Goal: Task Accomplishment & Management: Complete application form

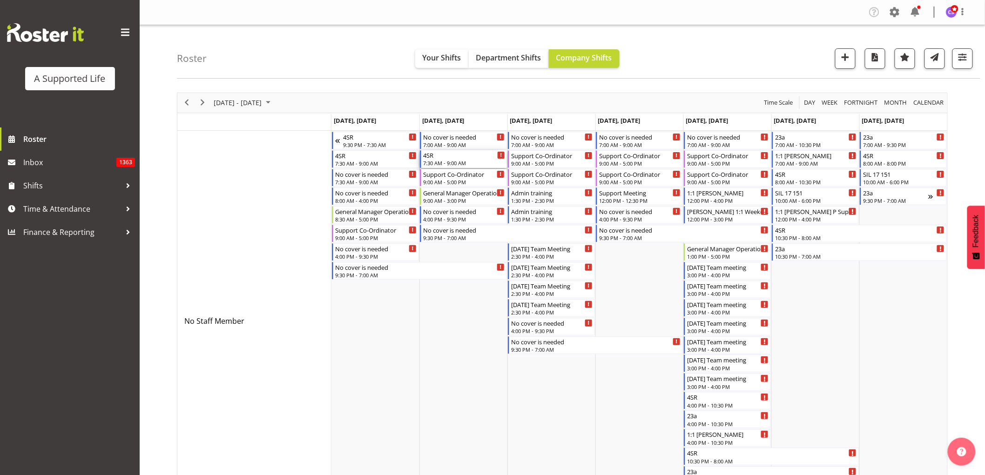
click at [459, 157] on div "4SR" at bounding box center [464, 154] width 82 height 9
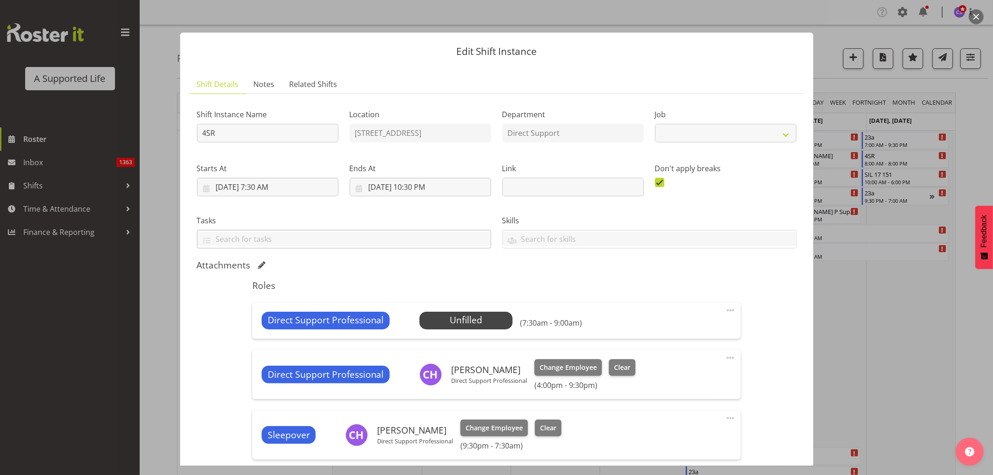
select select "4112"
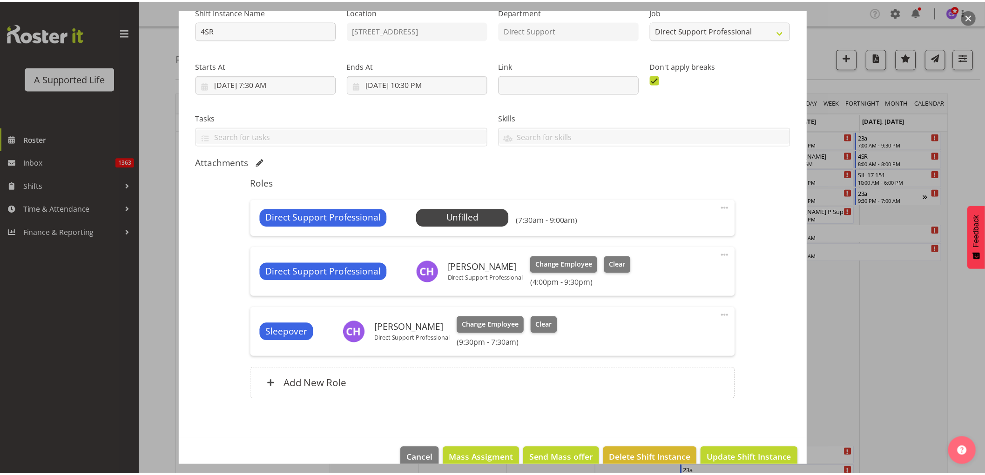
scroll to position [120, 0]
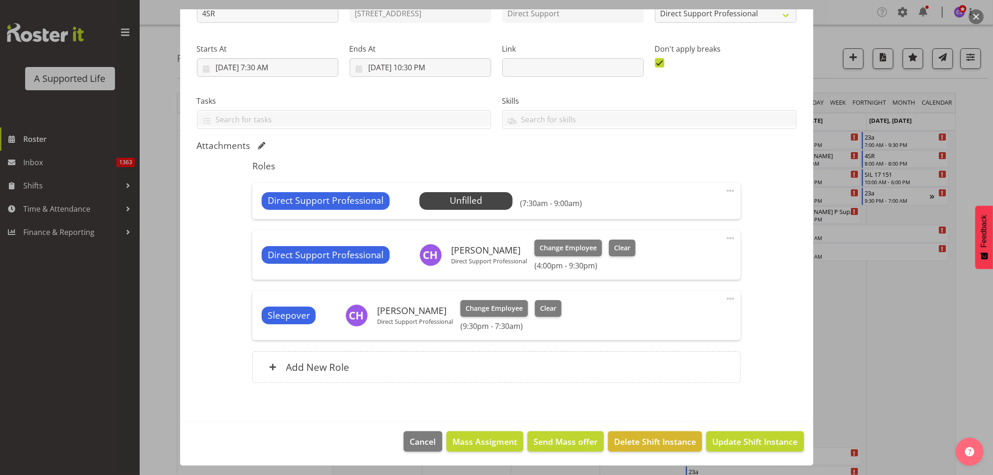
click at [152, 274] on div at bounding box center [496, 237] width 993 height 475
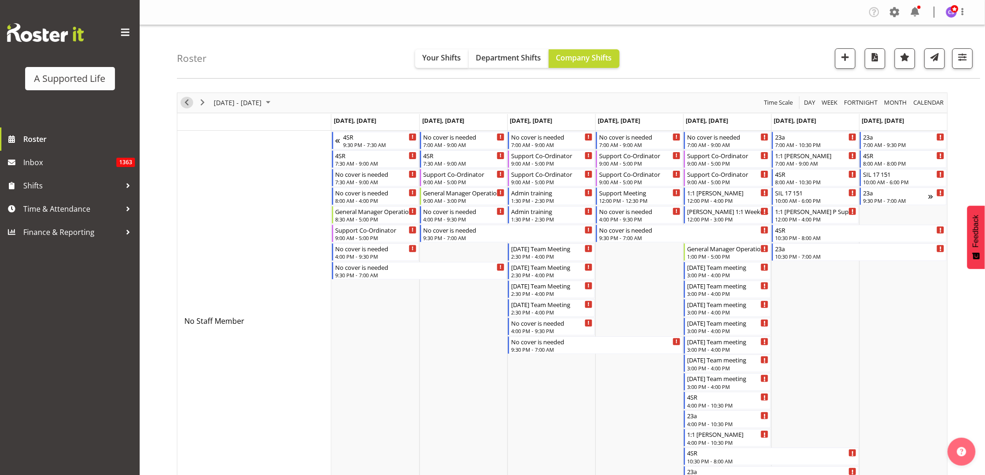
click at [185, 102] on span "Previous" at bounding box center [186, 103] width 11 height 12
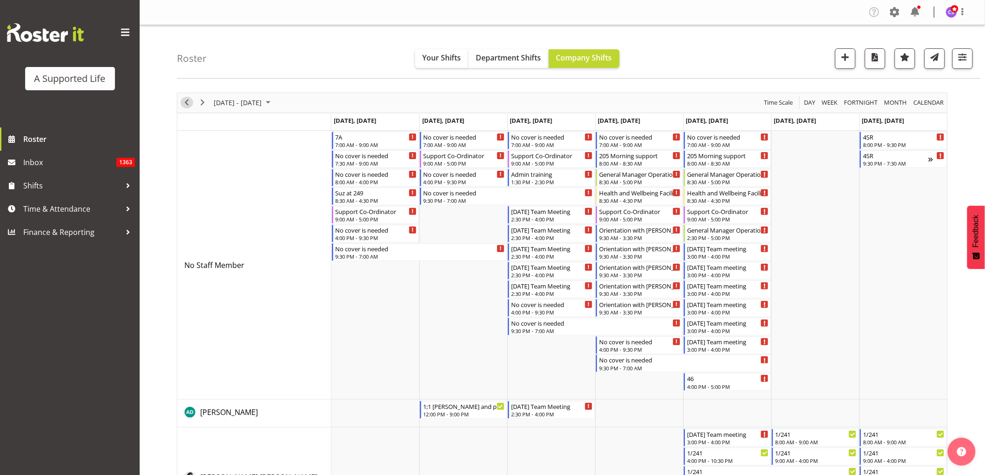
click at [188, 104] on span "Previous" at bounding box center [186, 103] width 11 height 12
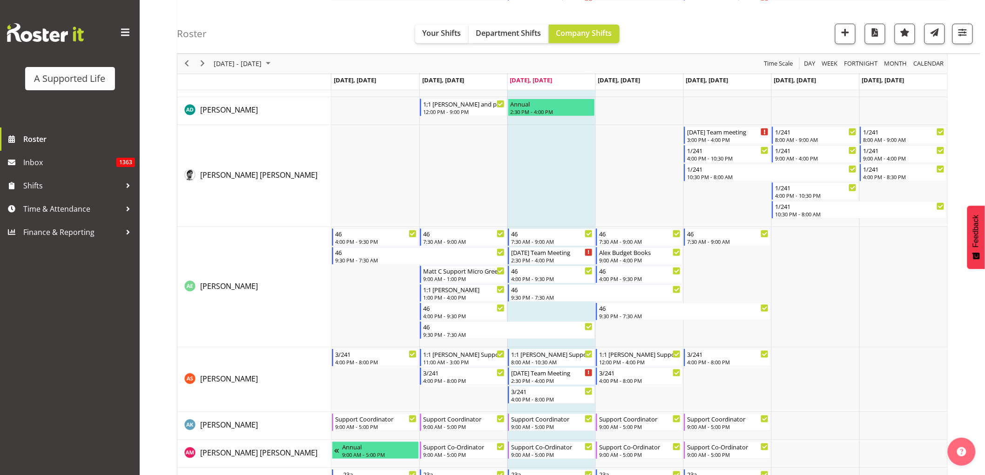
scroll to position [310, 0]
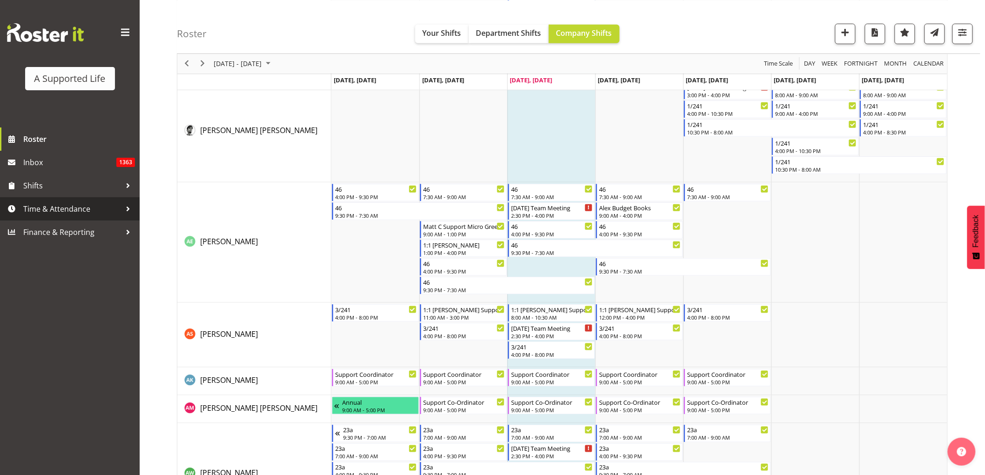
drag, startPoint x: 48, startPoint y: 214, endPoint x: 61, endPoint y: 210, distance: 13.3
click at [48, 213] on span "Time & Attendance" at bounding box center [72, 209] width 98 height 14
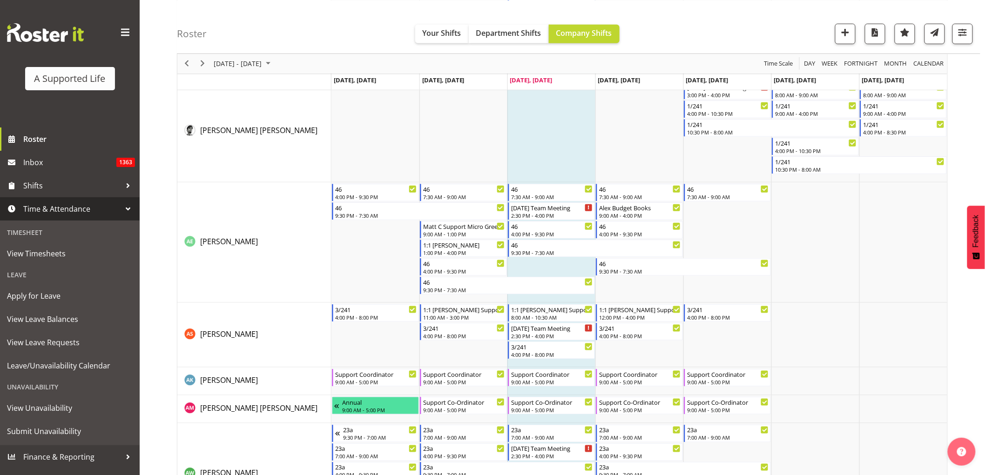
click at [54, 295] on span "Apply for Leave" at bounding box center [70, 296] width 126 height 14
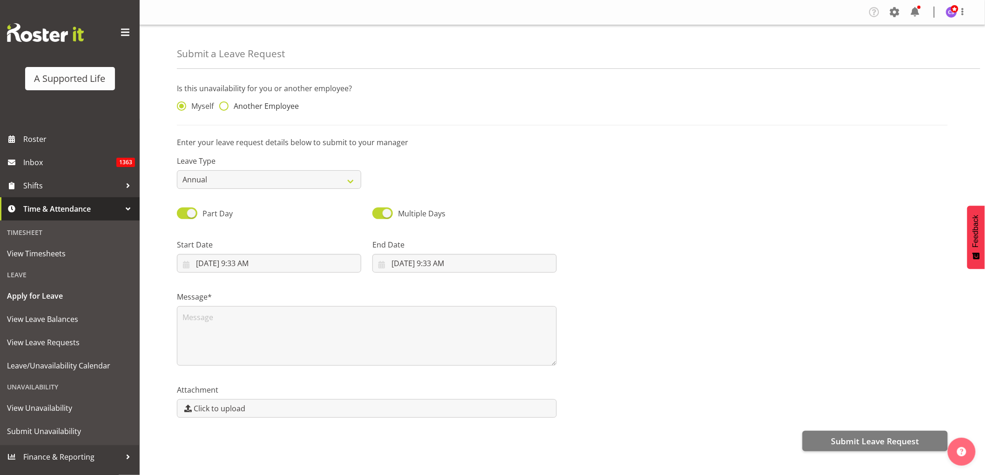
click at [224, 109] on span at bounding box center [223, 106] width 9 height 9
click at [224, 109] on input "Another Employee" at bounding box center [222, 106] width 6 height 6
radio input "true"
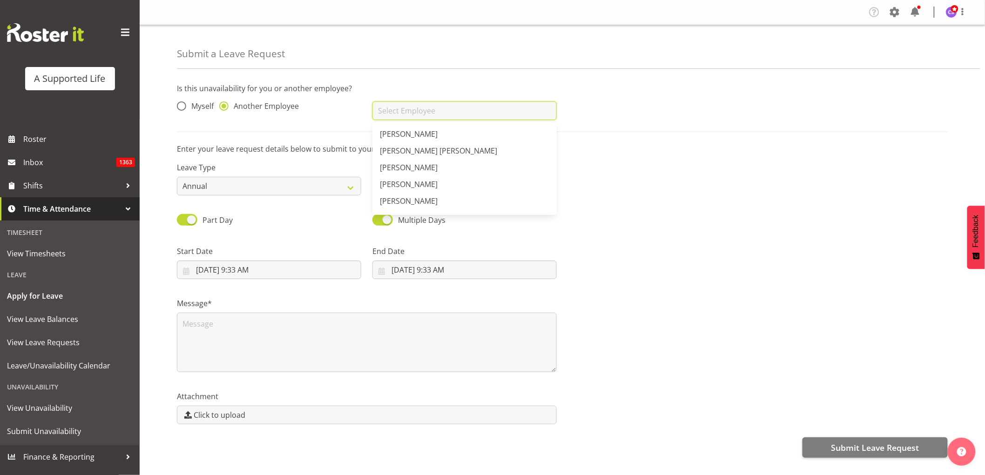
click at [434, 114] on input "text" at bounding box center [465, 111] width 184 height 19
click at [464, 185] on link "[PERSON_NAME]" at bounding box center [465, 184] width 184 height 17
type input "[PERSON_NAME]"
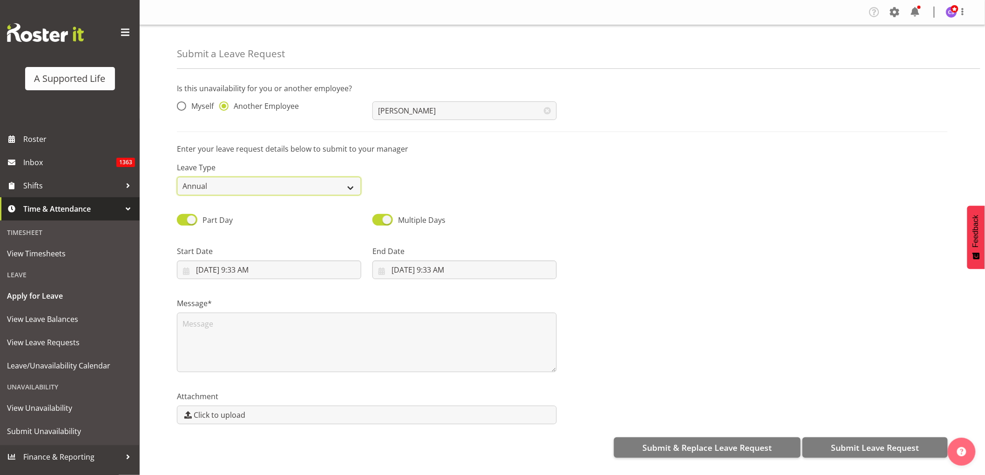
click at [285, 183] on select "Annual Sick Bereavement Domestic Violence Parental Jury Service Day In Lieu Oth…" at bounding box center [269, 186] width 184 height 19
select select "Sick"
click at [177, 177] on select "Annual Sick Bereavement Domestic Violence Parental Jury Service Day In Lieu Oth…" at bounding box center [269, 186] width 184 height 19
click at [287, 272] on input "10/1/2025, 9:33 AM" at bounding box center [269, 270] width 184 height 19
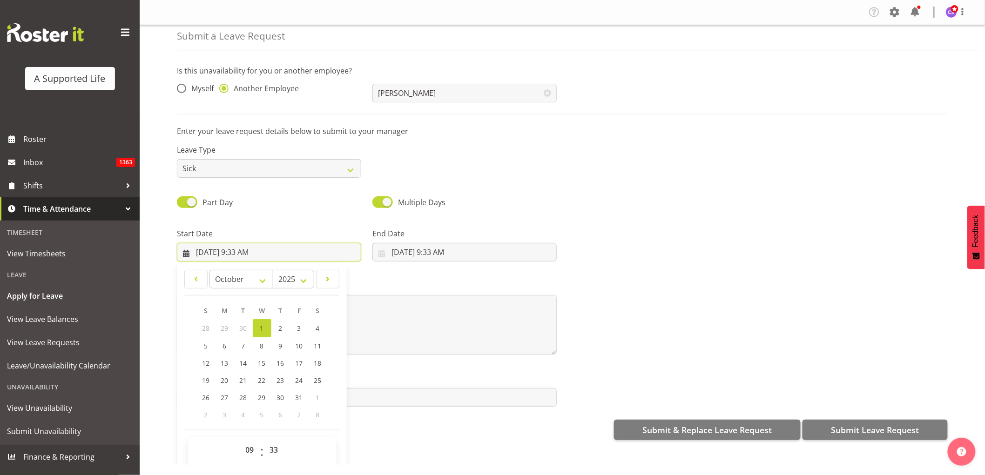
scroll to position [27, 0]
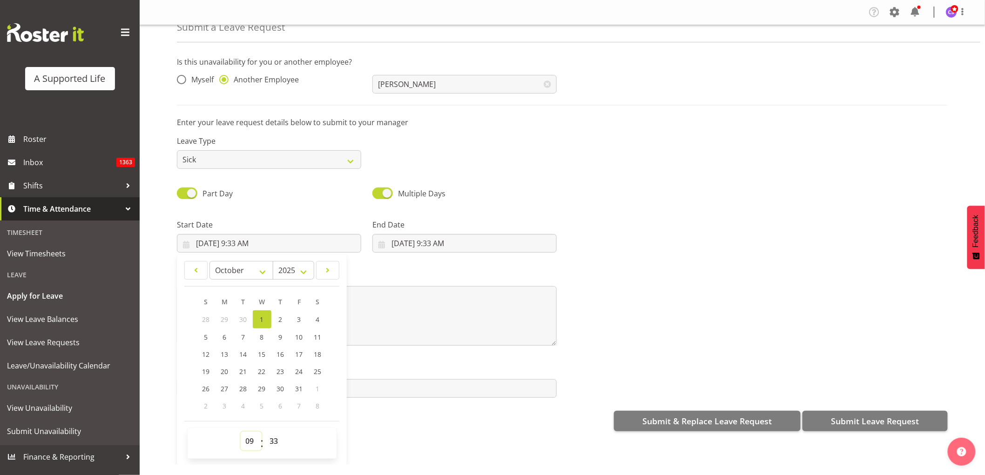
click at [253, 444] on select "00 01 02 03 04 05 06 07 08 09 10 11 12 13 14 15 16 17 18 19 20 21 22 23" at bounding box center [251, 441] width 21 height 19
click at [241, 432] on select "00 01 02 03 04 05 06 07 08 09 10 11 12 13 14 15 16 17 18 19 20 21 22 23" at bounding box center [251, 441] width 21 height 19
click at [278, 441] on select "00 01 02 03 04 05 06 07 08 09 10 11 12 13 14 15 16 17 18 19 20 21 22 23 24 25 2…" at bounding box center [275, 441] width 21 height 19
select select "30"
click at [265, 432] on select "00 01 02 03 04 05 06 07 08 09 10 11 12 13 14 15 16 17 18 19 20 21 22 23 24 25 2…" at bounding box center [275, 441] width 21 height 19
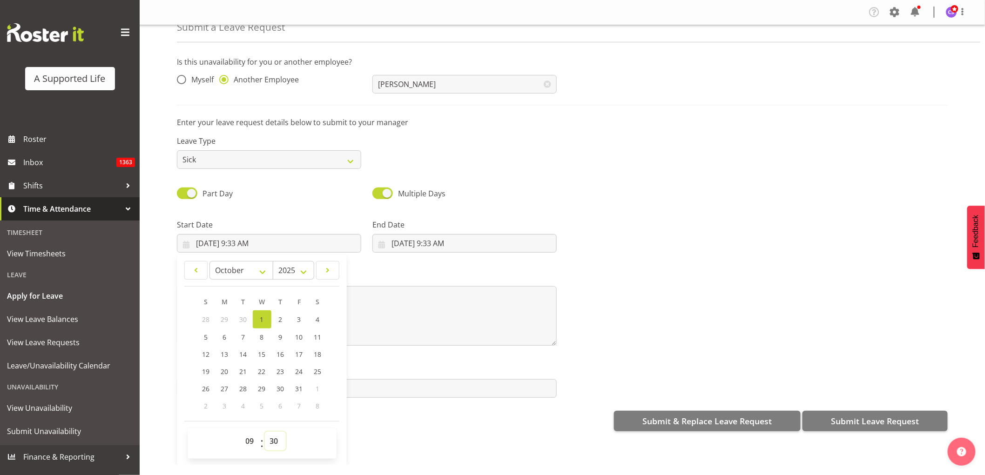
type input "10/1/2025, 9:30 AM"
click at [461, 241] on input "10/1/2025, 9:33 AM" at bounding box center [465, 243] width 184 height 19
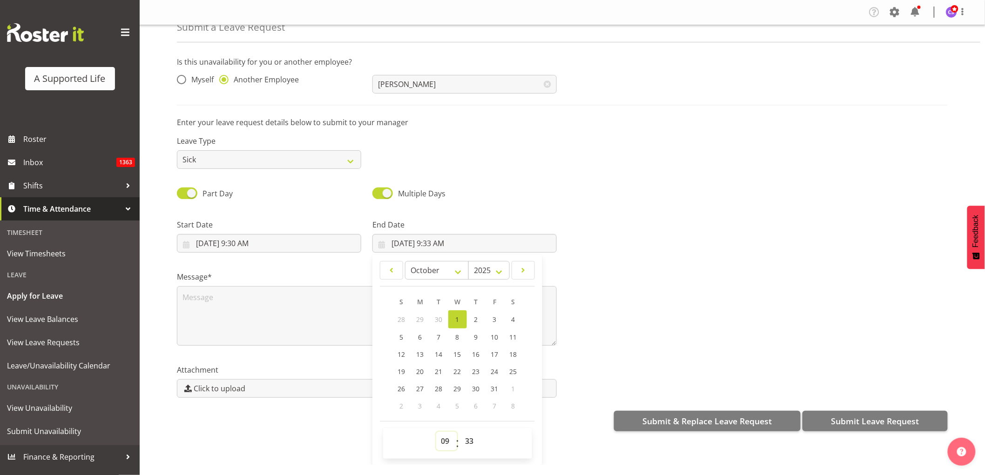
click at [443, 443] on select "00 01 02 03 04 05 06 07 08 09 10 11 12 13 14 15 16 17 18 19 20 21 22 23" at bounding box center [446, 441] width 21 height 19
select select "20"
click at [436, 432] on select "00 01 02 03 04 05 06 07 08 09 10 11 12 13 14 15 16 17 18 19 20 21 22 23" at bounding box center [446, 441] width 21 height 19
type input "10/1/2025, 8:33 PM"
click at [464, 441] on select "00 01 02 03 04 05 06 07 08 09 10 11 12 13 14 15 16 17 18 19 20 21 22 23 24 25 2…" at bounding box center [471, 441] width 21 height 19
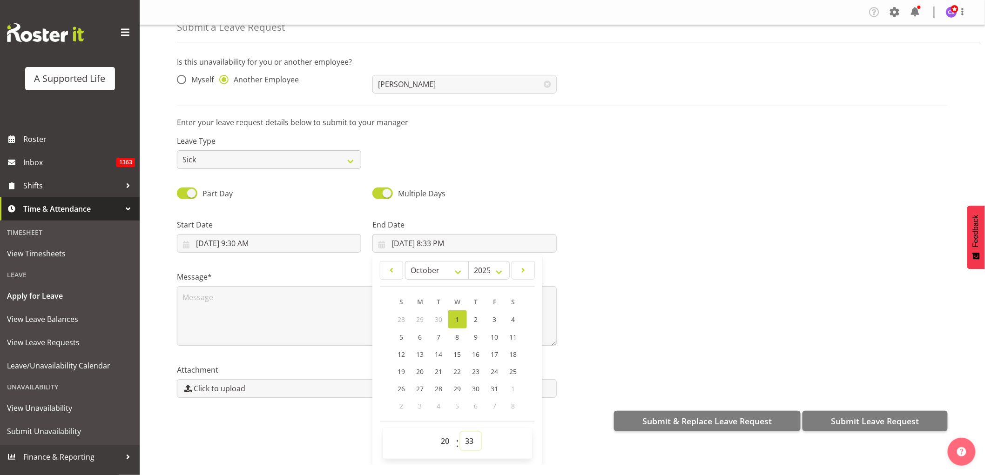
select select "0"
click at [461, 432] on select "00 01 02 03 04 05 06 07 08 09 10 11 12 13 14 15 16 17 18 19 20 21 22 23 24 25 2…" at bounding box center [471, 441] width 21 height 19
click at [476, 317] on span "2" at bounding box center [477, 319] width 4 height 9
type input "10/2/2025, 8:00 PM"
click at [190, 301] on textarea at bounding box center [367, 316] width 380 height 60
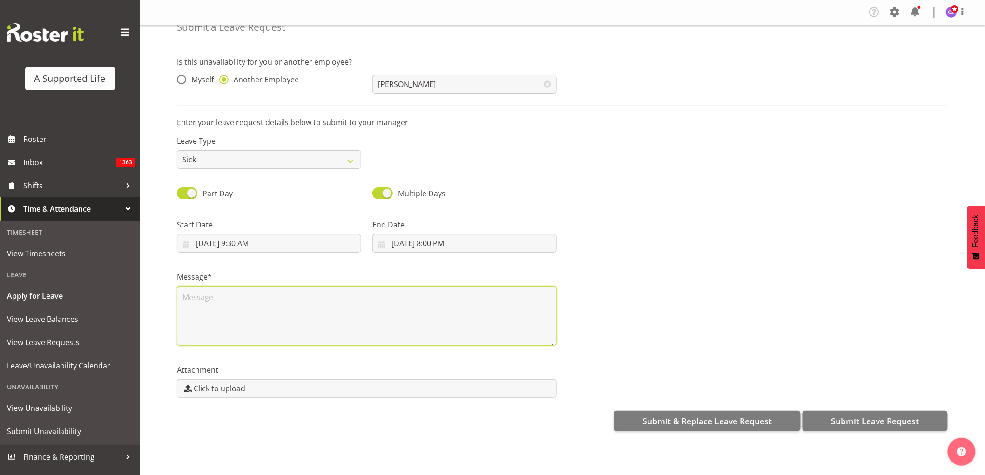
scroll to position [0, 0]
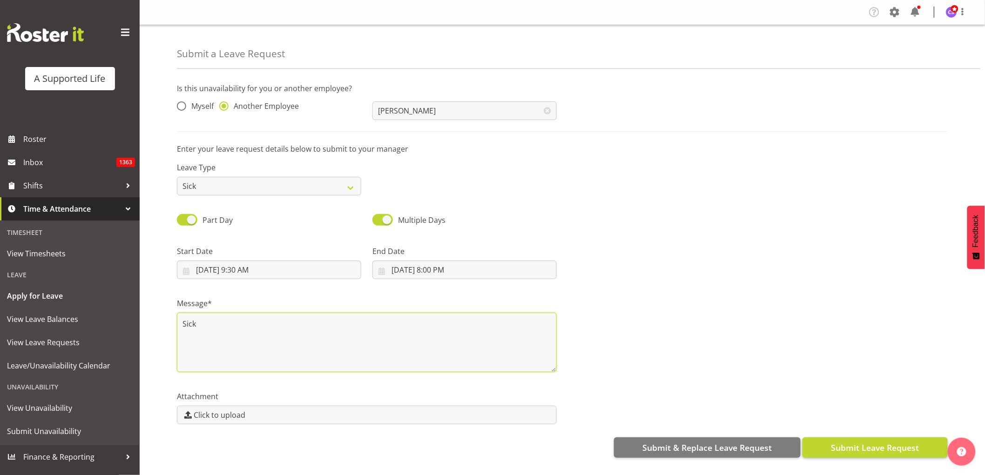
type textarea "Sick"
click at [881, 447] on span "Submit Leave Request" at bounding box center [875, 448] width 88 height 12
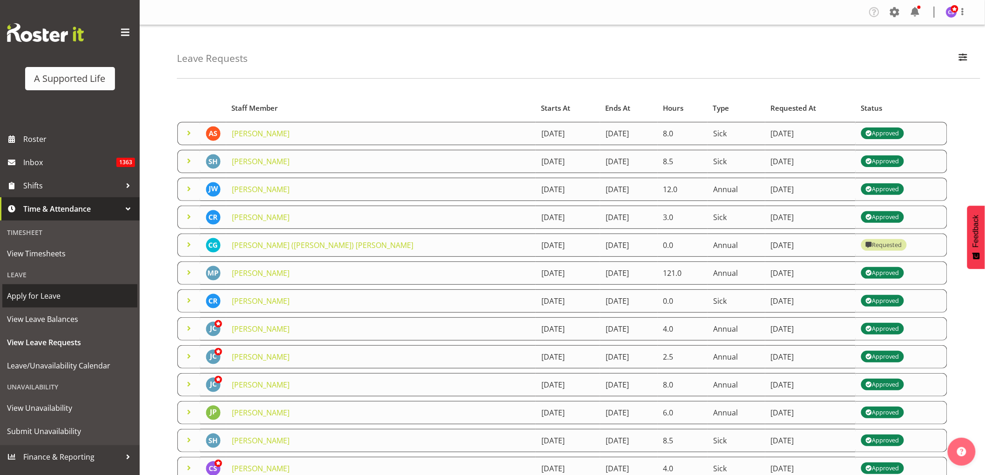
click at [48, 295] on span "Apply for Leave" at bounding box center [70, 296] width 126 height 14
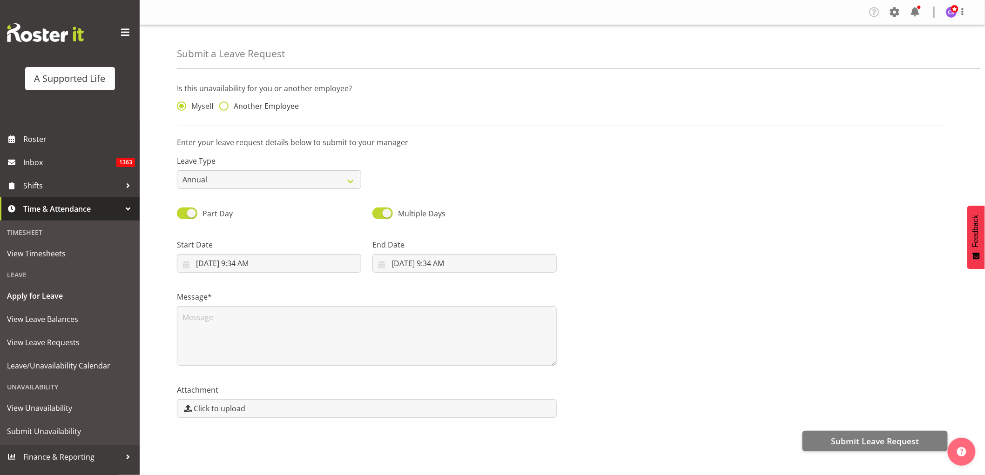
click at [224, 103] on span at bounding box center [223, 106] width 9 height 9
click at [224, 103] on input "Another Employee" at bounding box center [222, 106] width 6 height 6
radio input "true"
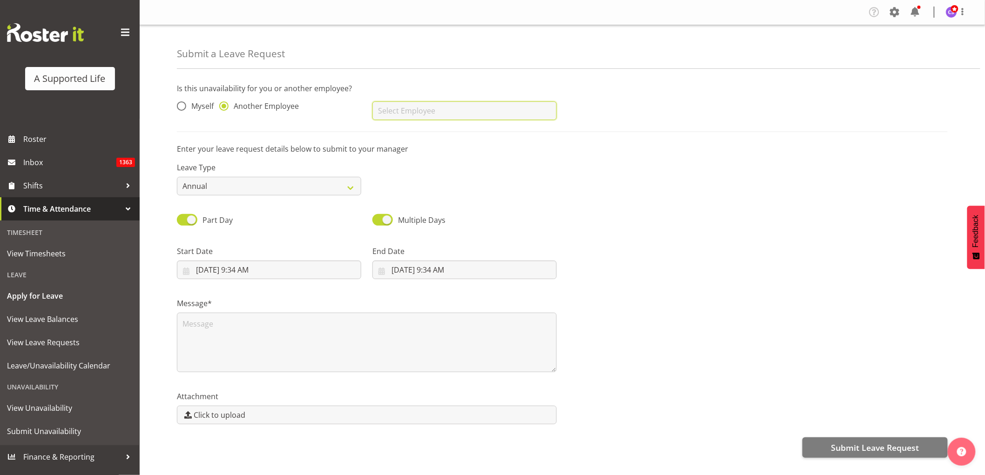
click at [386, 110] on input "text" at bounding box center [465, 111] width 184 height 19
click at [390, 134] on span "[PERSON_NAME]" at bounding box center [409, 134] width 58 height 10
type input "[PERSON_NAME]"
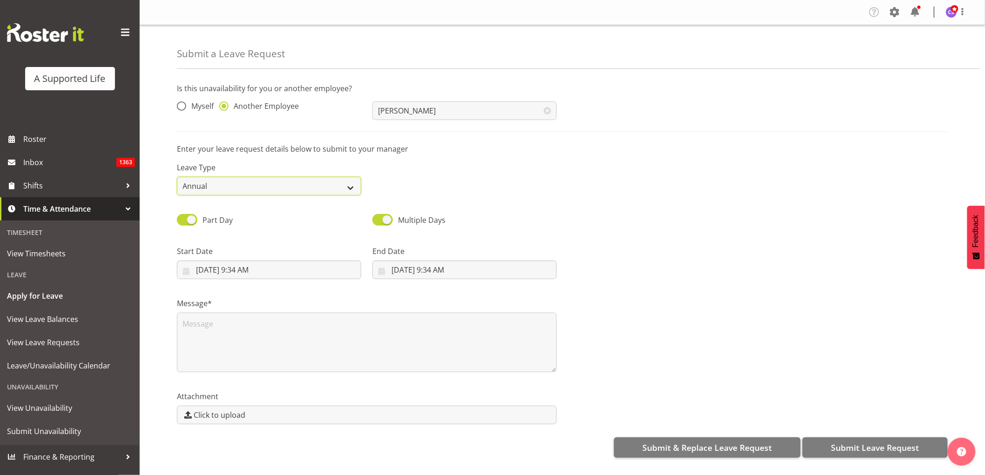
click at [345, 180] on select "Annual Sick Bereavement Domestic Violence Parental Jury Service Day In Lieu Oth…" at bounding box center [269, 186] width 184 height 19
select select "Bereavement"
click at [177, 177] on select "Annual Sick Bereavement Domestic Violence Parental Jury Service Day In Lieu Oth…" at bounding box center [269, 186] width 184 height 19
click at [299, 271] on input "10/1/2025, 9:34 AM" at bounding box center [269, 270] width 184 height 19
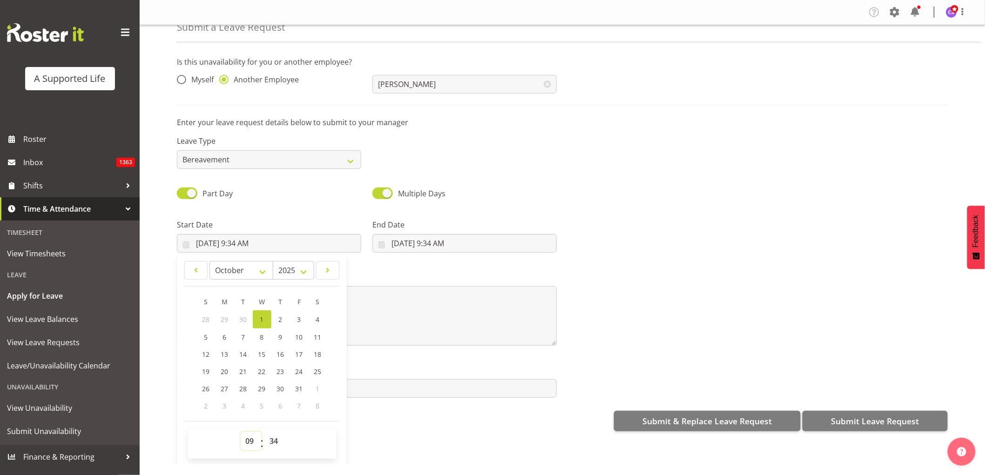
click at [245, 440] on select "00 01 02 03 04 05 06 07 08 09 10 11 12 13 14 15 16 17 18 19 20 21 22 23" at bounding box center [251, 441] width 21 height 19
select select "14"
click at [241, 432] on select "00 01 02 03 04 05 06 07 08 09 10 11 12 13 14 15 16 17 18 19 20 21 22 23" at bounding box center [251, 441] width 21 height 19
type input "10/1/2025, 2:34 PM"
click at [278, 442] on select "00 01 02 03 04 05 06 07 08 09 10 11 12 13 14 15 16 17 18 19 20 21 22 23 24 25 2…" at bounding box center [275, 441] width 21 height 19
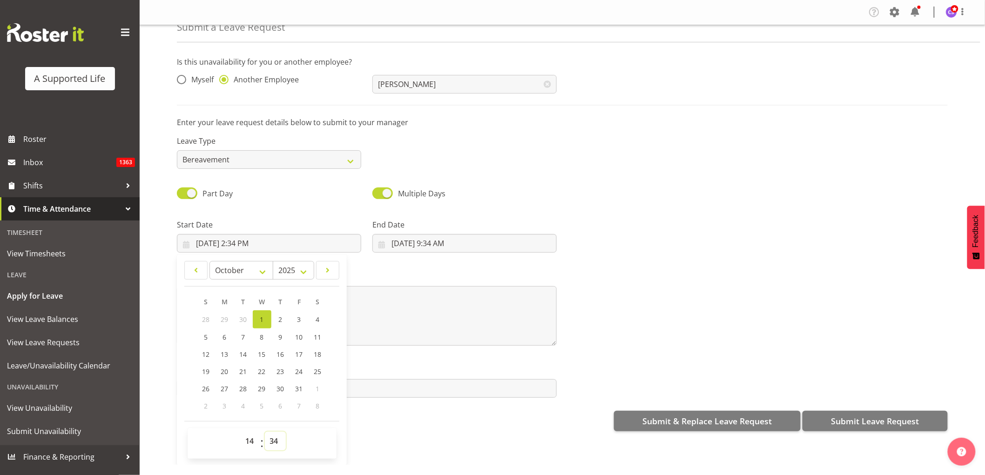
select select "30"
click at [265, 432] on select "00 01 02 03 04 05 06 07 08 09 10 11 12 13 14 15 16 17 18 19 20 21 22 23 24 25 2…" at bounding box center [275, 441] width 21 height 19
type input "10/1/2025, 2:30 PM"
click at [441, 246] on input "10/1/2025, 9:34 AM" at bounding box center [465, 243] width 184 height 19
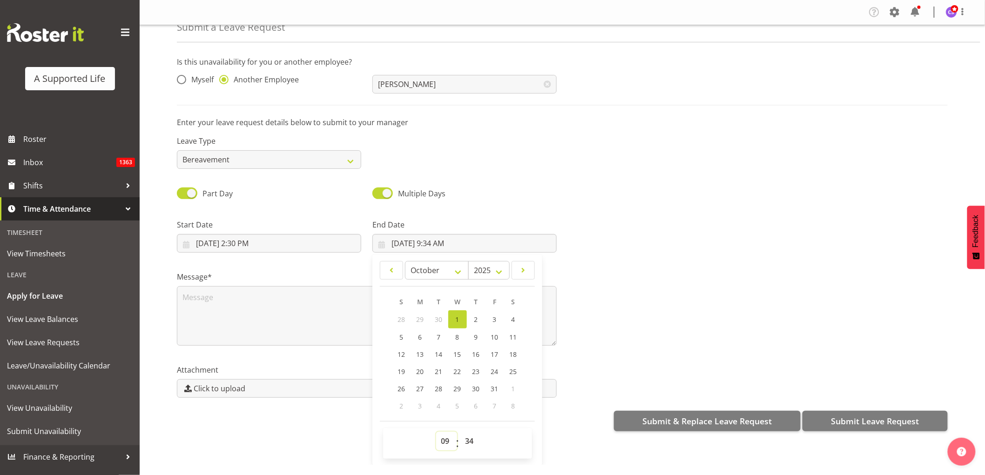
click at [446, 438] on select "00 01 02 03 04 05 06 07 08 09 10 11 12 13 14 15 16 17 18 19 20 21 22 23" at bounding box center [446, 441] width 21 height 19
select select "19"
click at [436, 432] on select "00 01 02 03 04 05 06 07 08 09 10 11 12 13 14 15 16 17 18 19 20 21 22 23" at bounding box center [446, 441] width 21 height 19
type input "10/1/2025, 7:34 PM"
click at [448, 425] on footer "00 01 02 03 04 05 06 07 08 09 10 11 12 13 14 15 16 17 18 19 20 21 22 23 : 00 01…" at bounding box center [457, 440] width 155 height 38
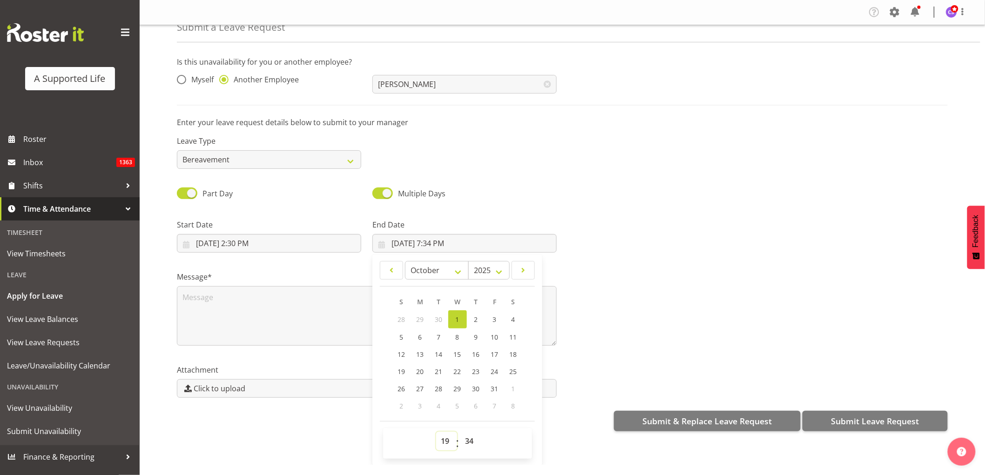
click at [448, 442] on select "00 01 02 03 04 05 06 07 08 09 10 11 12 13 14 15 16 17 18 19 20 21 22 23" at bounding box center [446, 441] width 21 height 19
select select "21"
click at [436, 432] on select "00 01 02 03 04 05 06 07 08 09 10 11 12 13 14 15 16 17 18 19 20 21 22 23" at bounding box center [446, 441] width 21 height 19
type input "10/1/2025, 9:34 PM"
click at [471, 442] on select "00 01 02 03 04 05 06 07 08 09 10 11 12 13 14 15 16 17 18 19 20 21 22 23 24 25 2…" at bounding box center [471, 441] width 21 height 19
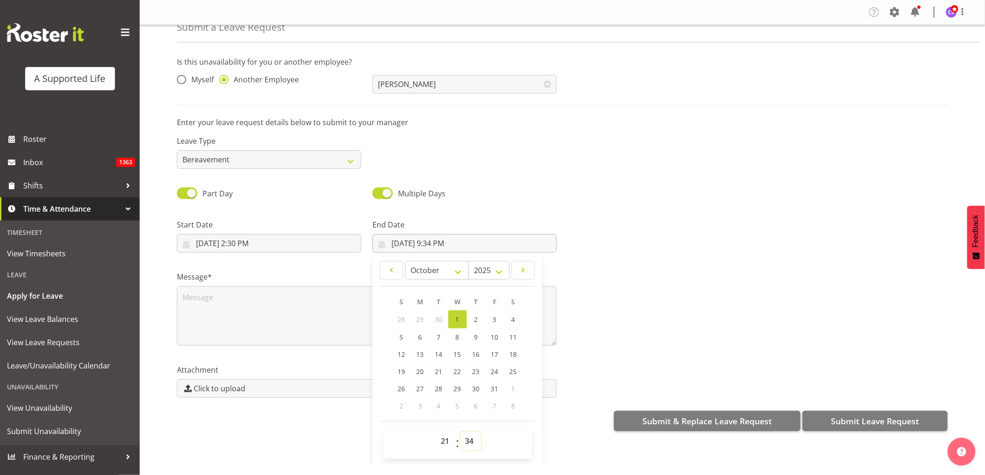
select select "0"
click at [461, 432] on select "00 01 02 03 04 05 06 07 08 09 10 11 12 13 14 15 16 17 18 19 20 21 22 23 24 25 2…" at bounding box center [471, 441] width 21 height 19
type input "10/1/2025, 9:00 PM"
click at [210, 311] on textarea at bounding box center [367, 316] width 380 height 60
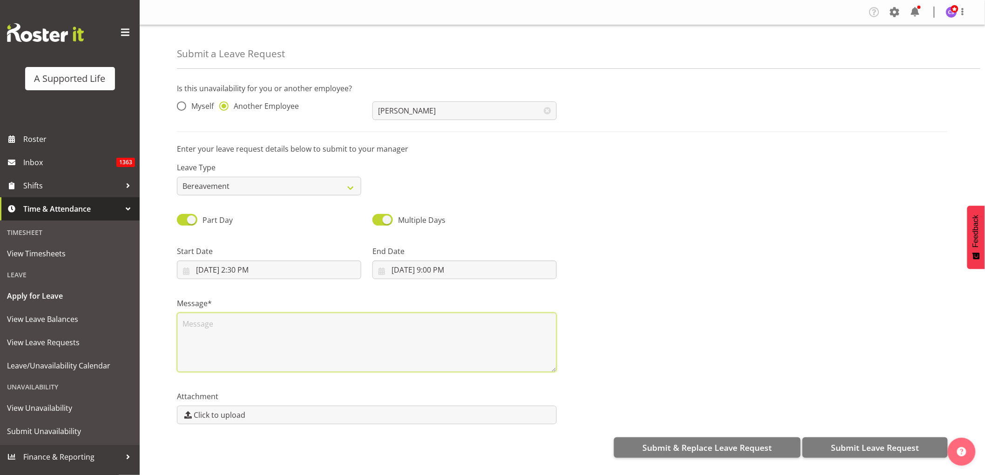
scroll to position [0, 0]
type textarea "Berev uncle"
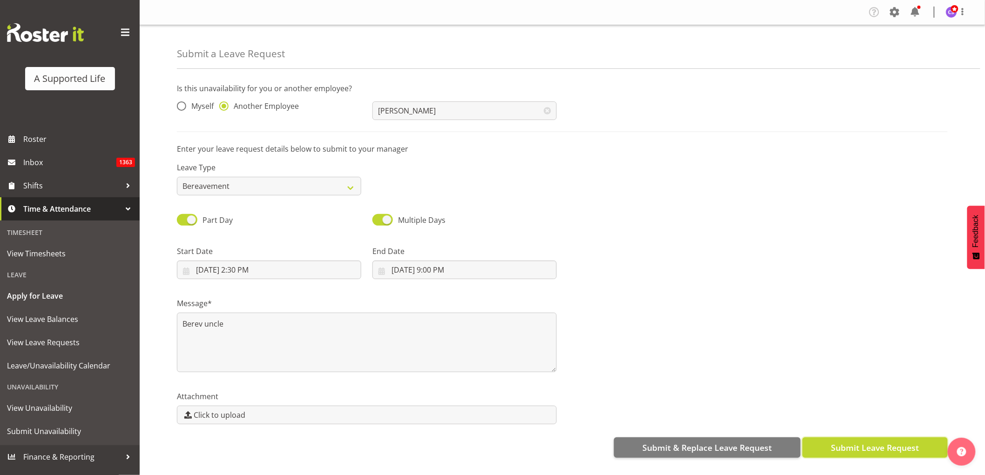
click at [866, 449] on span "Submit Leave Request" at bounding box center [875, 448] width 88 height 12
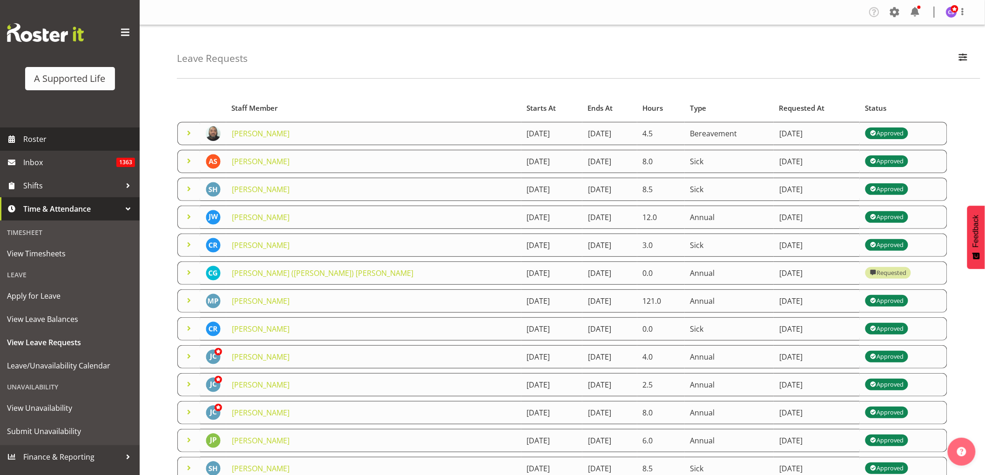
click at [37, 140] on span "Roster" at bounding box center [79, 139] width 112 height 14
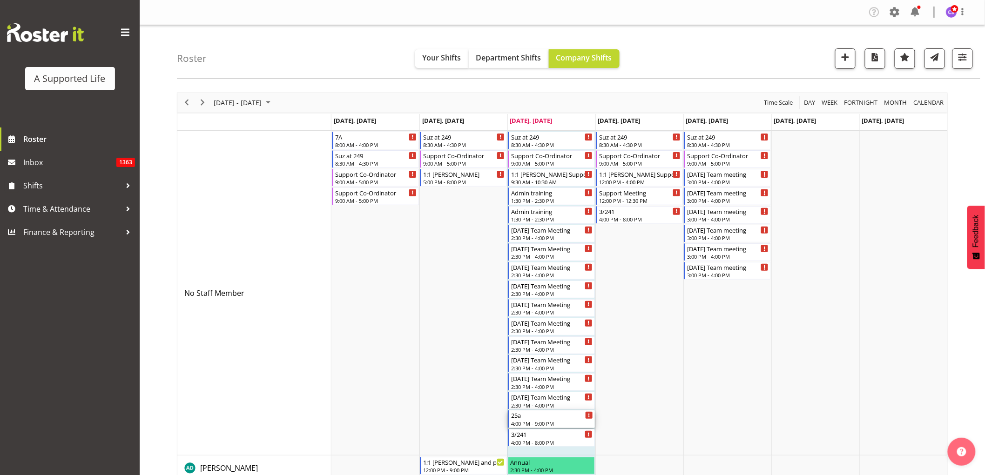
click at [554, 418] on div "25a" at bounding box center [552, 415] width 82 height 9
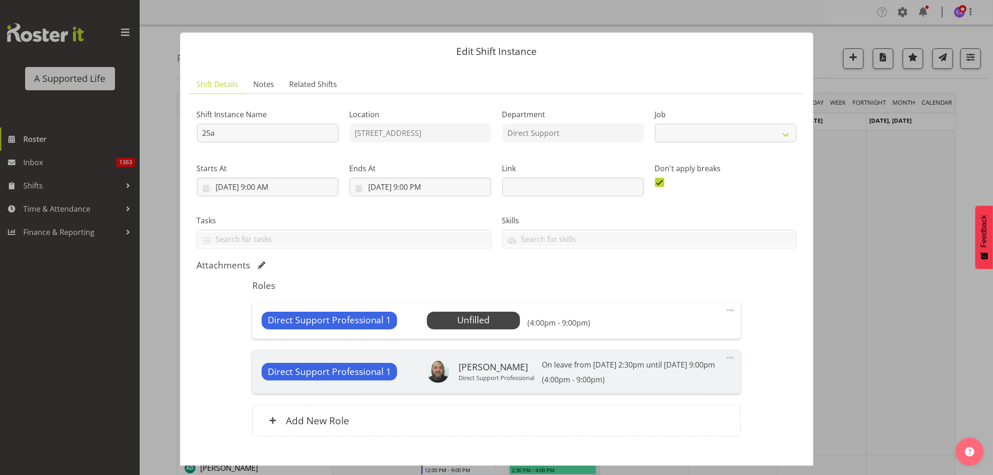
select select "4112"
click at [478, 319] on span "Select Employee" at bounding box center [473, 321] width 69 height 14
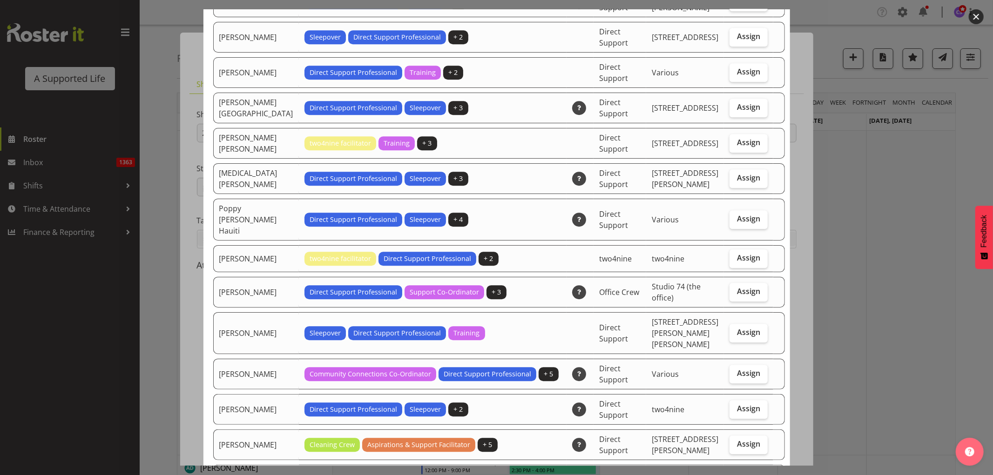
scroll to position [2225, 0]
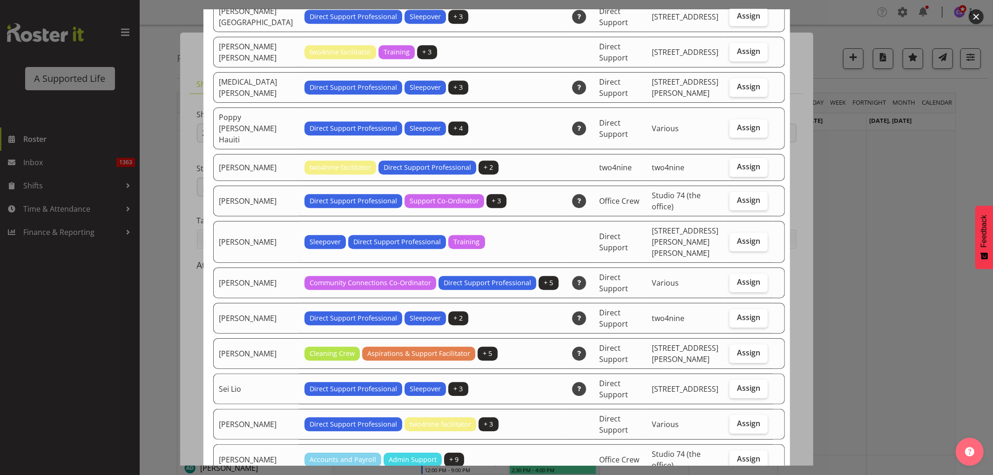
checkbox input "true"
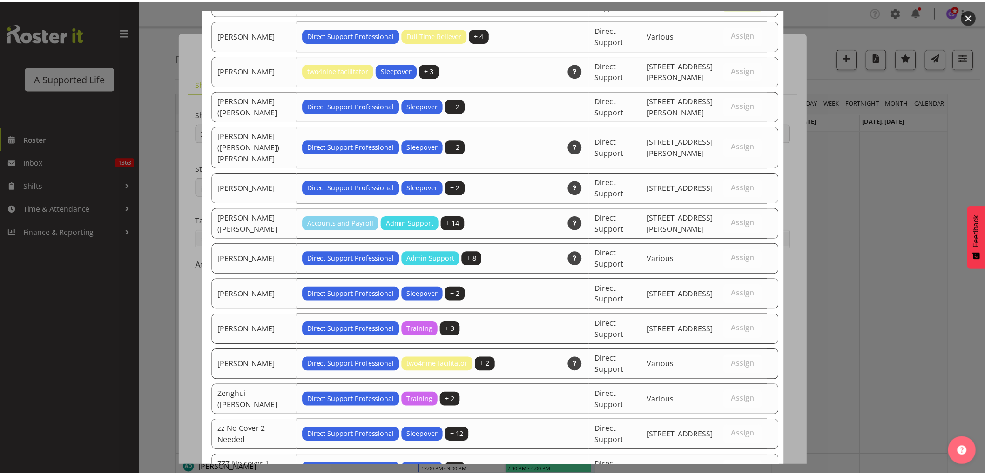
scroll to position [2729, 0]
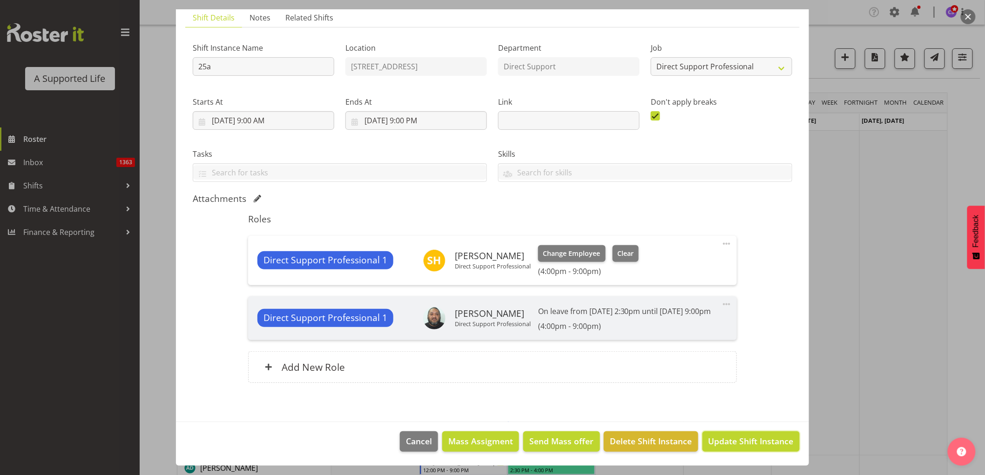
click at [768, 443] on span "Update Shift Instance" at bounding box center [751, 441] width 85 height 12
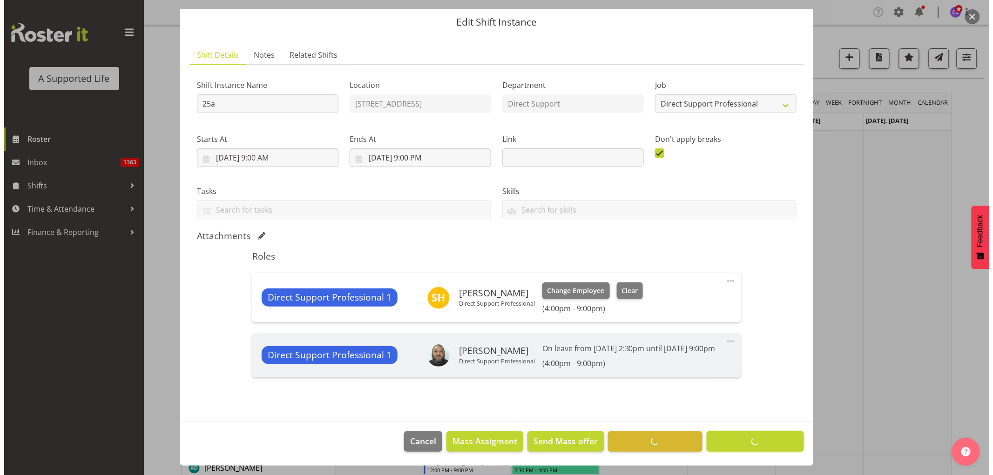
scroll to position [40, 0]
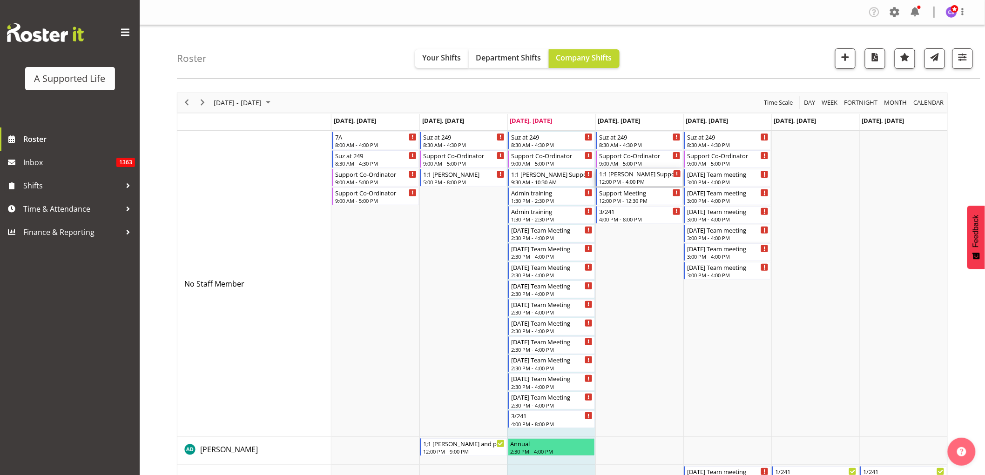
click at [637, 176] on div "1:1 [PERSON_NAME] Support" at bounding box center [640, 173] width 82 height 9
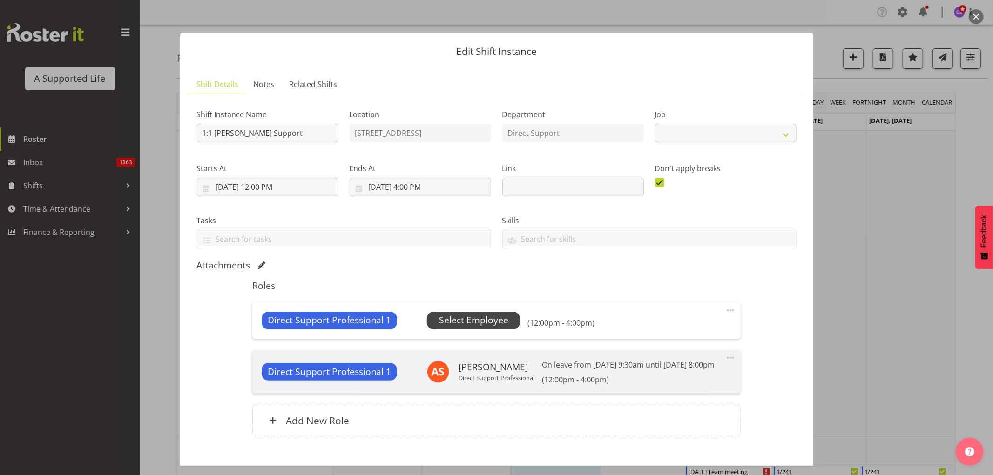
click at [459, 322] on span "Select Employee" at bounding box center [473, 321] width 69 height 14
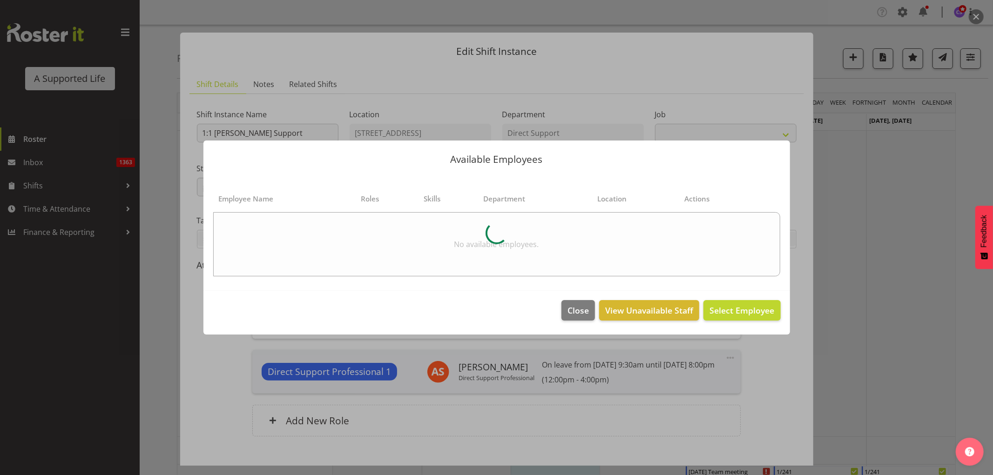
select select "4112"
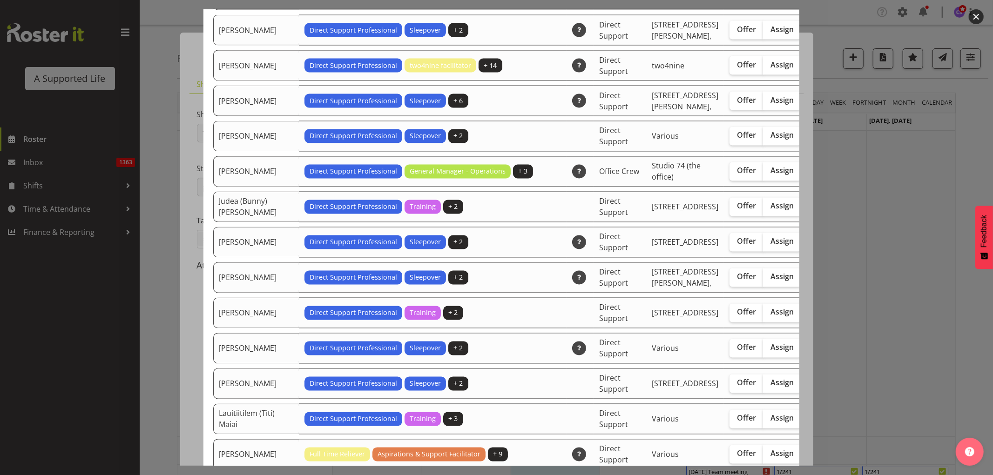
scroll to position [1397, 0]
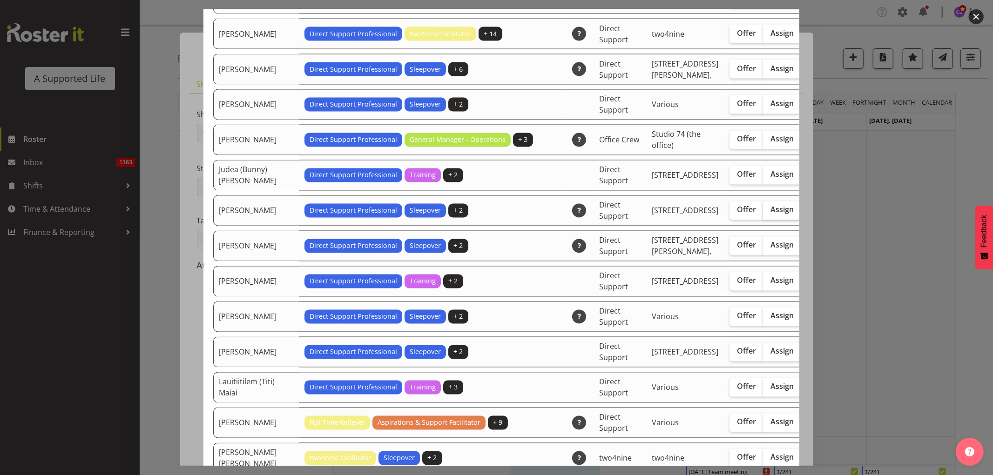
click at [771, 215] on span "Assign" at bounding box center [782, 209] width 23 height 9
click at [763, 213] on input "Assign" at bounding box center [766, 210] width 6 height 6
checkbox input "true"
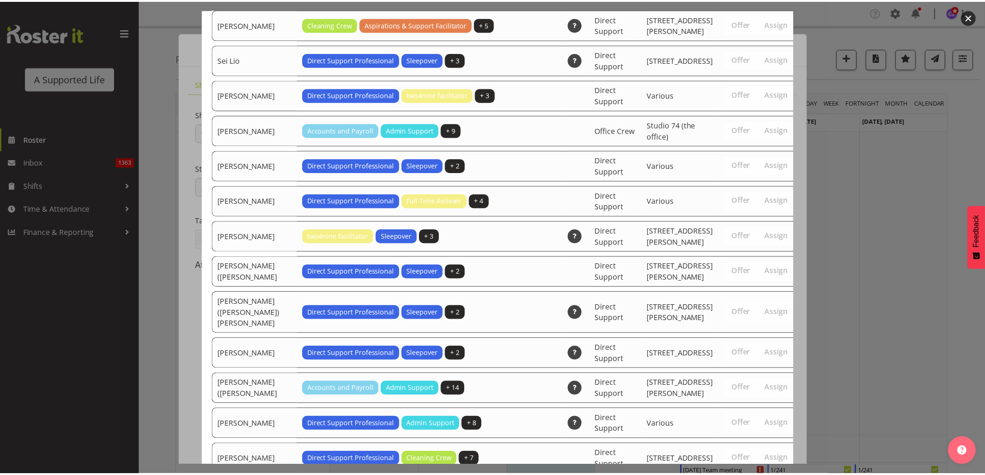
scroll to position [2959, 0]
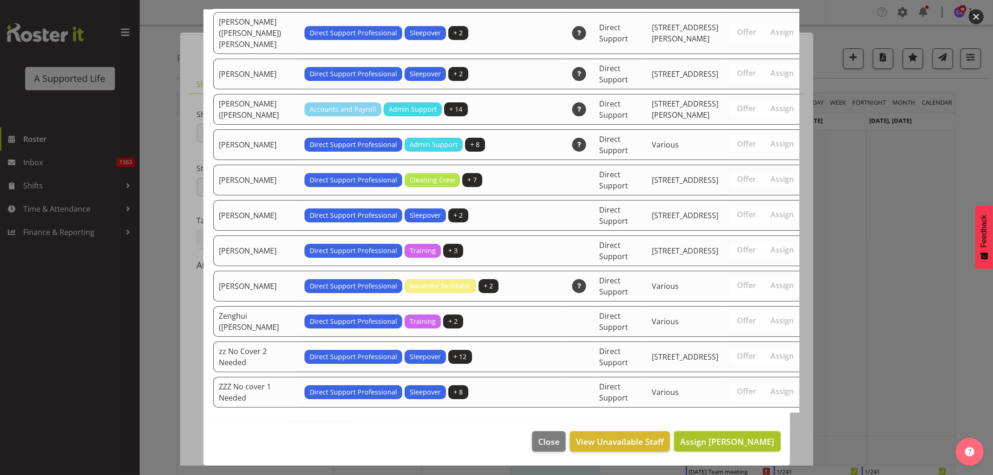
click at [740, 440] on span "Assign [PERSON_NAME]" at bounding box center [727, 441] width 94 height 11
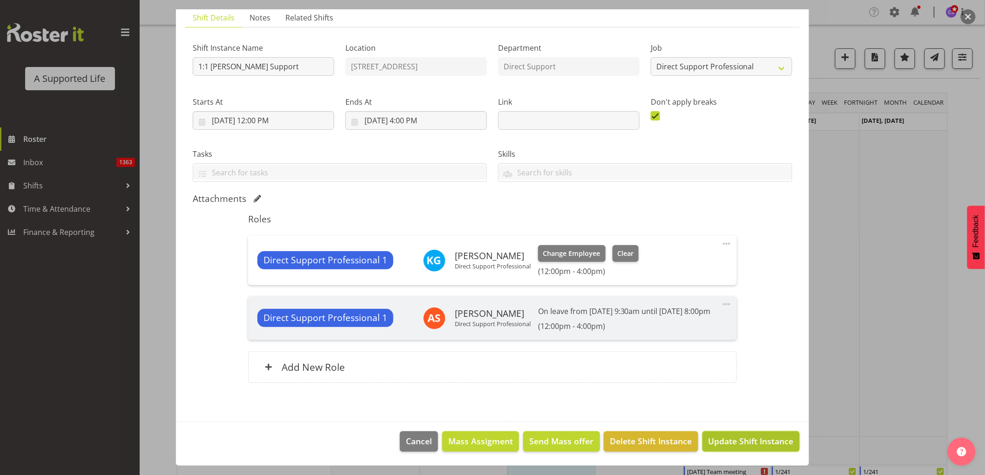
click at [748, 446] on span "Update Shift Instance" at bounding box center [751, 441] width 85 height 12
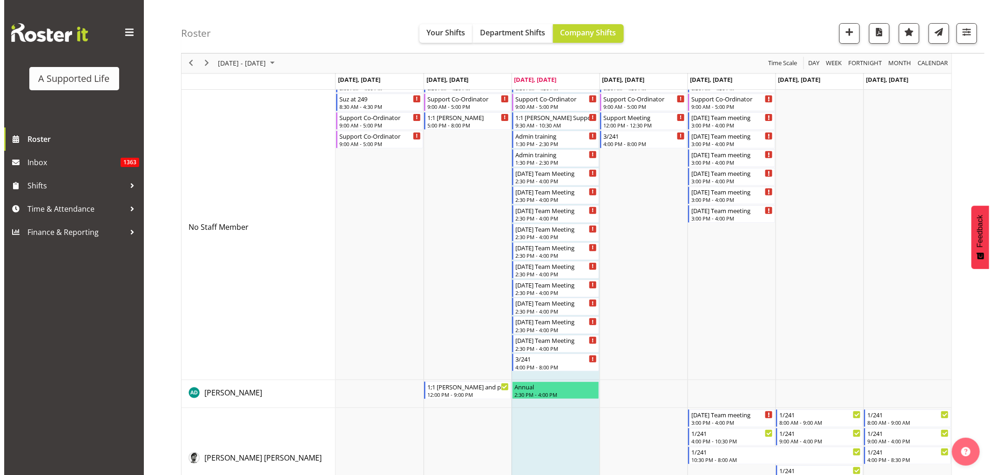
scroll to position [0, 0]
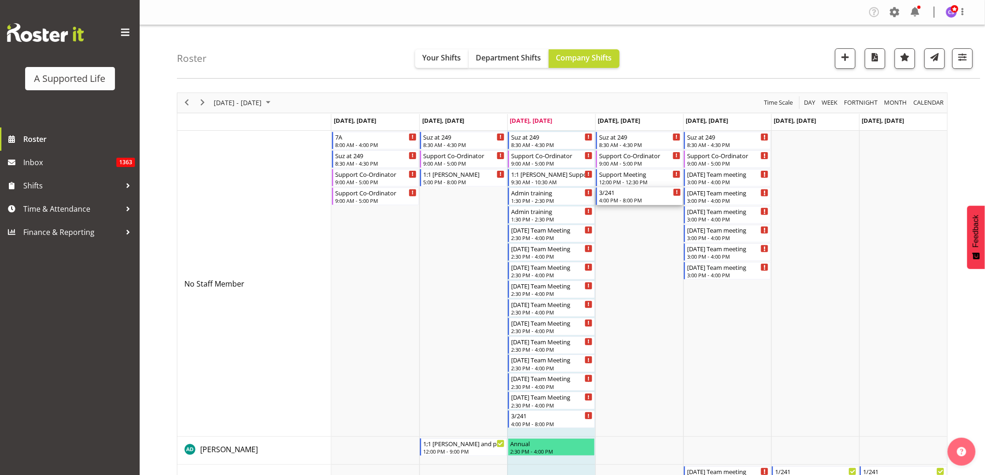
click at [639, 199] on div "4:00 PM - 8:00 PM" at bounding box center [640, 200] width 82 height 7
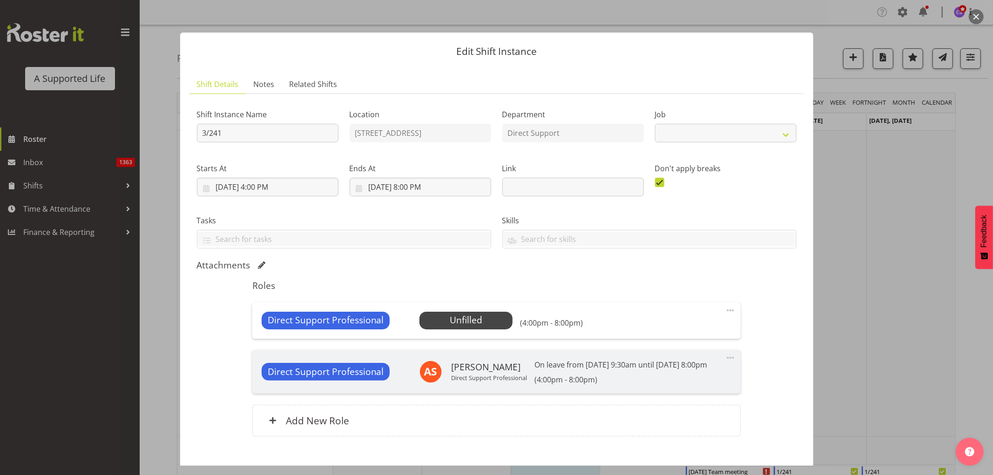
select select "4112"
click at [469, 320] on span "Select Employee" at bounding box center [466, 321] width 69 height 14
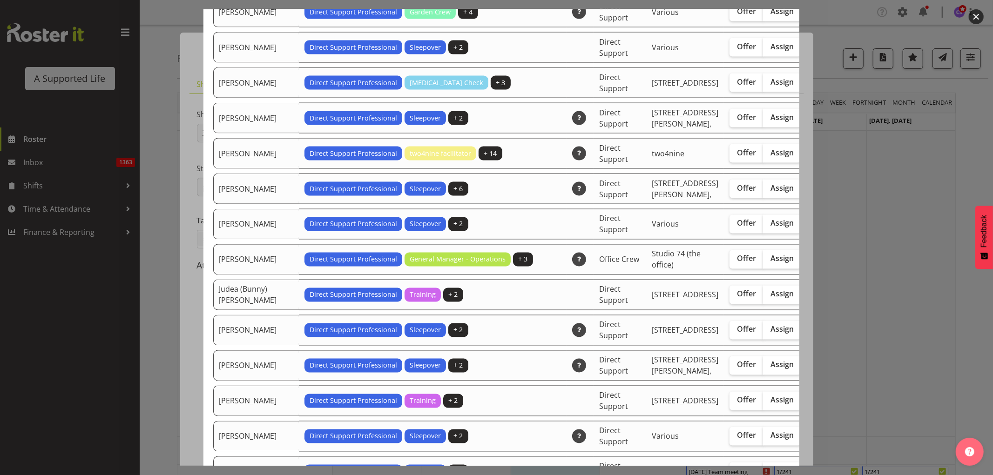
scroll to position [1397, 0]
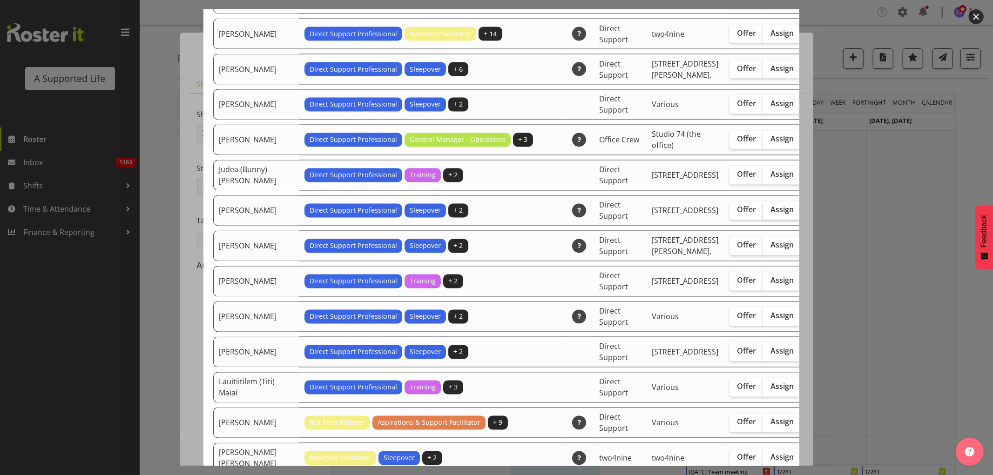
click at [771, 215] on span "Assign" at bounding box center [782, 209] width 23 height 9
click at [763, 213] on input "Assign" at bounding box center [766, 210] width 6 height 6
checkbox input "true"
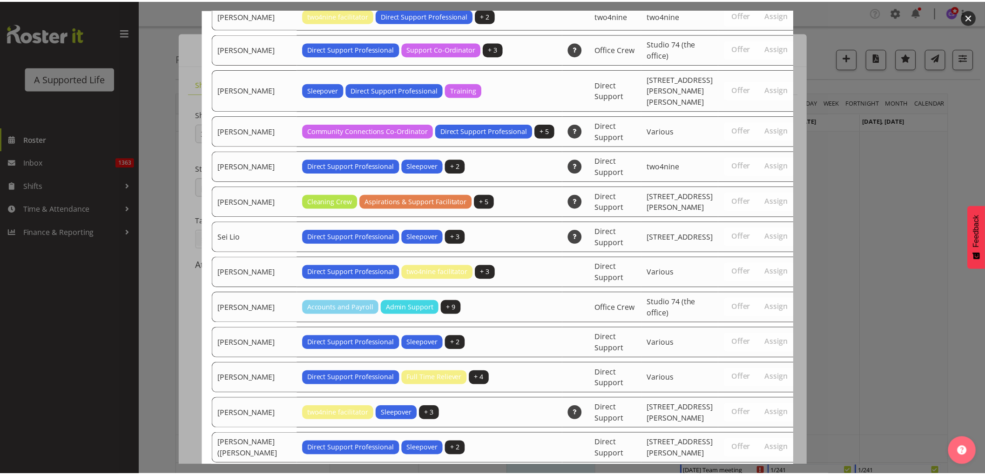
scroll to position [2959, 0]
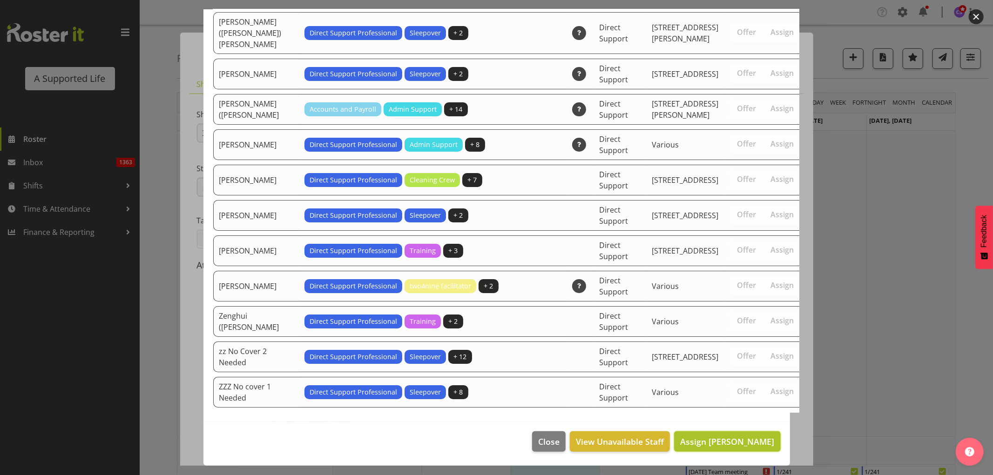
click at [755, 443] on span "Assign [PERSON_NAME]" at bounding box center [727, 441] width 94 height 11
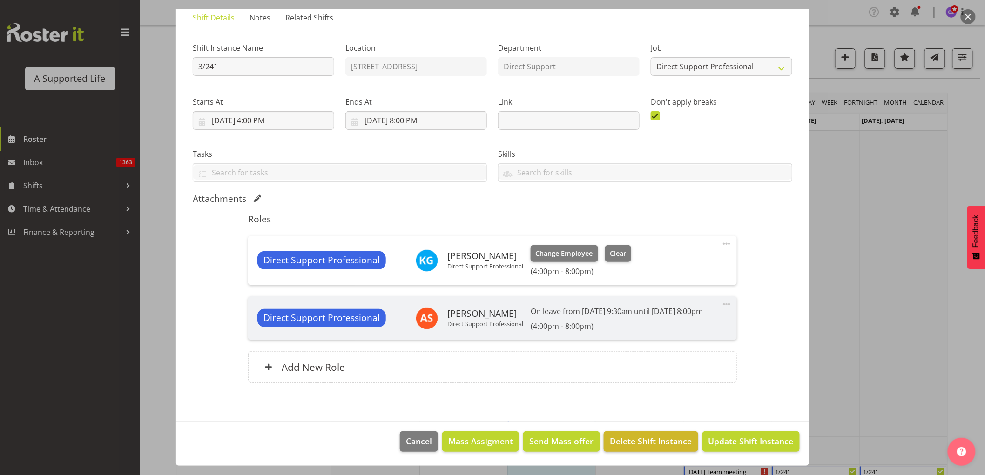
scroll to position [77, 0]
click at [746, 445] on span "Update Shift Instance" at bounding box center [751, 441] width 85 height 12
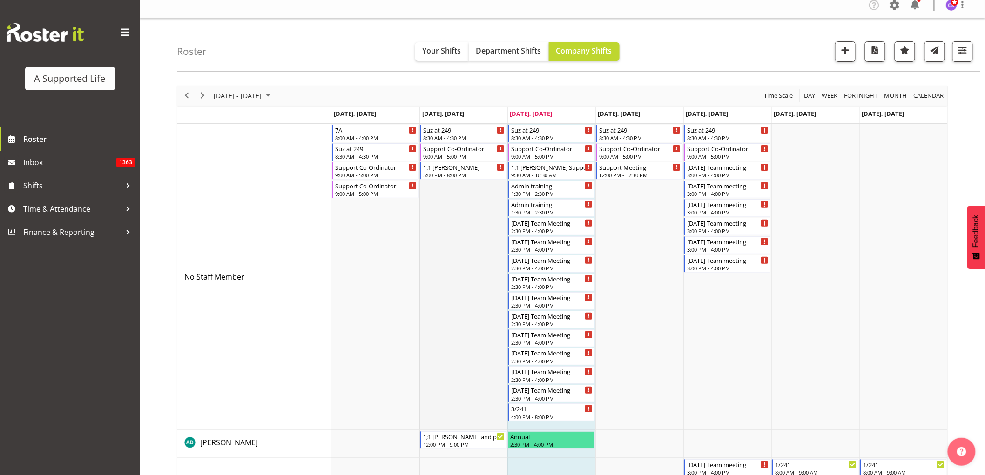
scroll to position [0, 0]
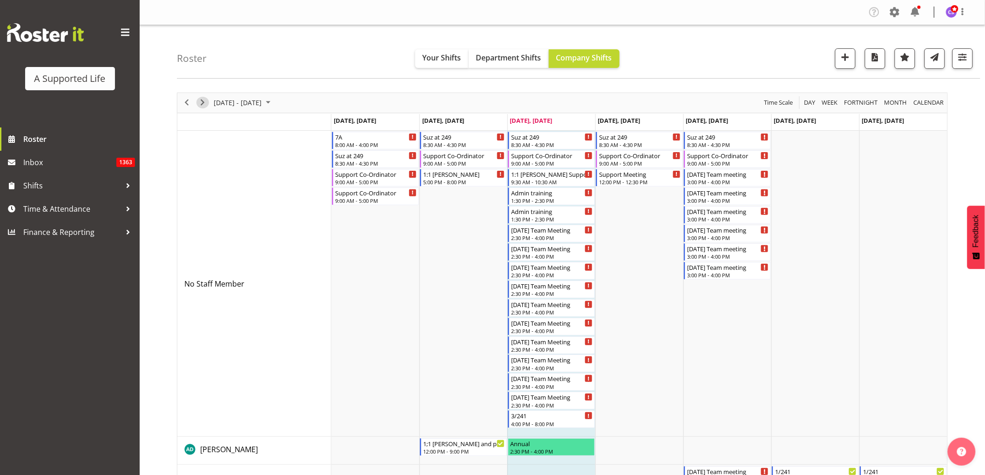
click at [203, 106] on span "Next" at bounding box center [202, 103] width 11 height 12
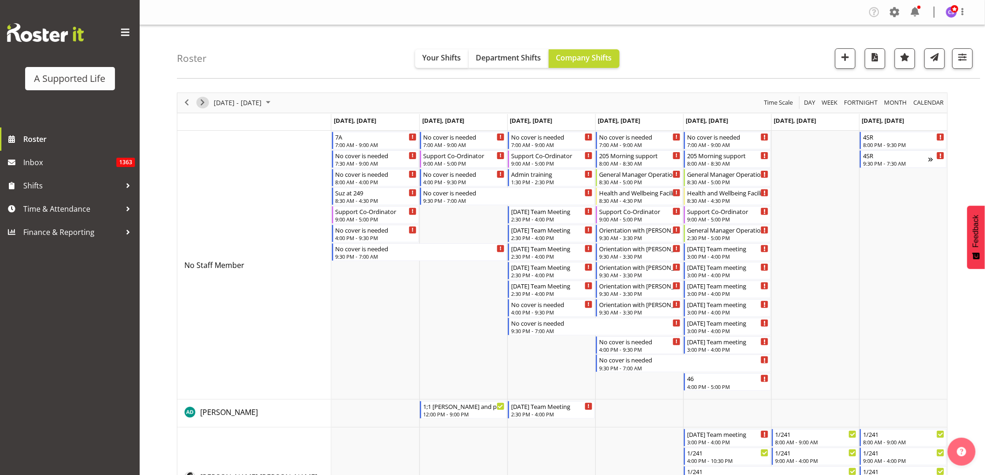
drag, startPoint x: 202, startPoint y: 103, endPoint x: 659, endPoint y: 401, distance: 545.6
click at [202, 103] on span "Next" at bounding box center [202, 103] width 11 height 12
